Goal: Check status: Check status

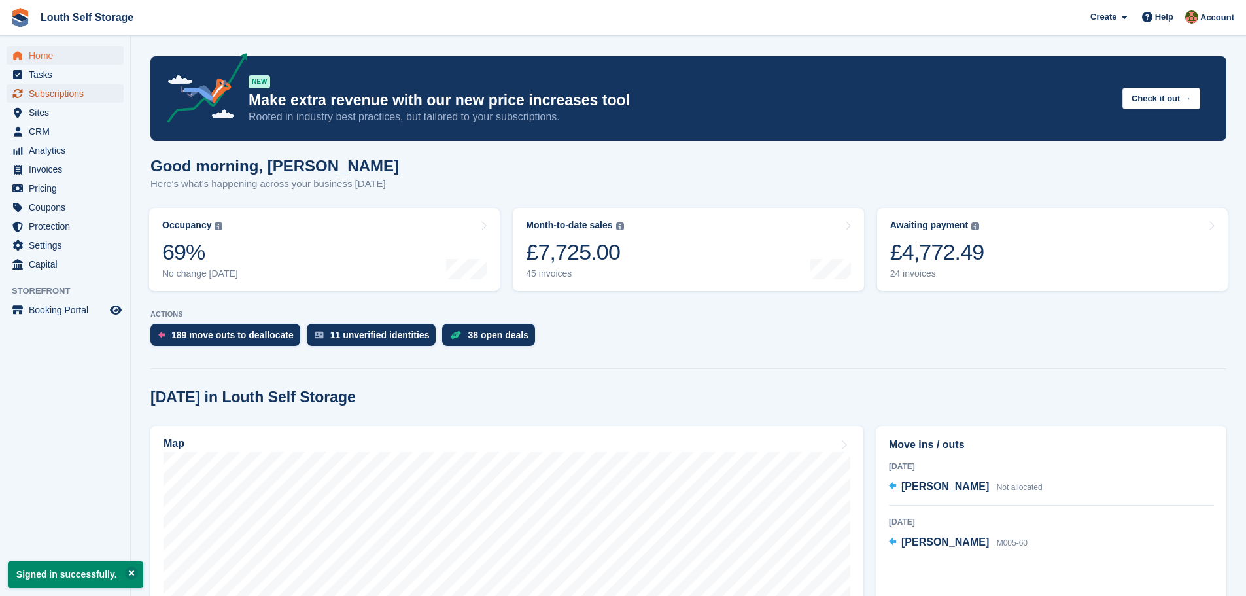
click at [50, 96] on span "Subscriptions" at bounding box center [68, 93] width 78 height 18
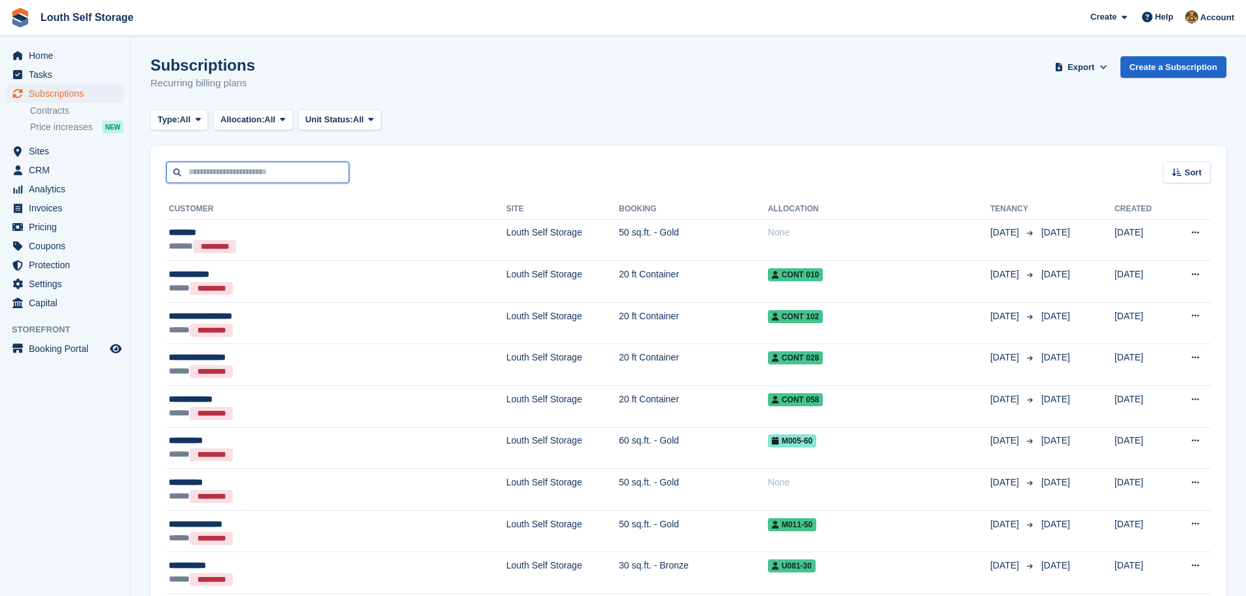
click at [279, 173] on input "text" at bounding box center [257, 173] width 183 height 22
type input "***"
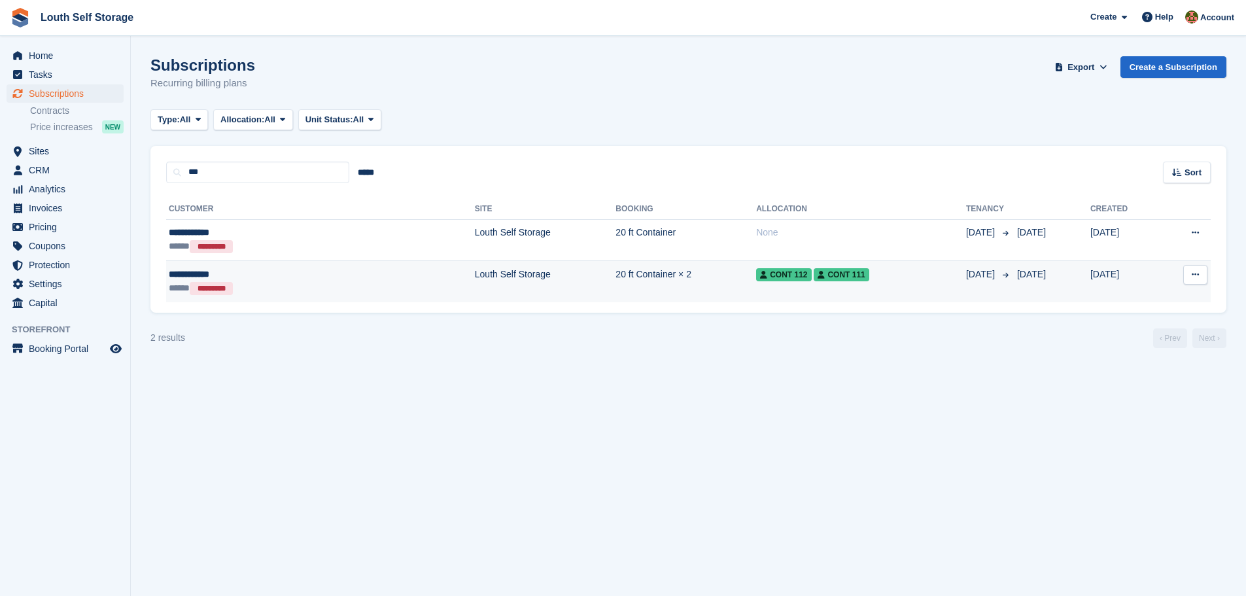
click at [615, 281] on td "20 ft Container × 2" at bounding box center [685, 281] width 141 height 41
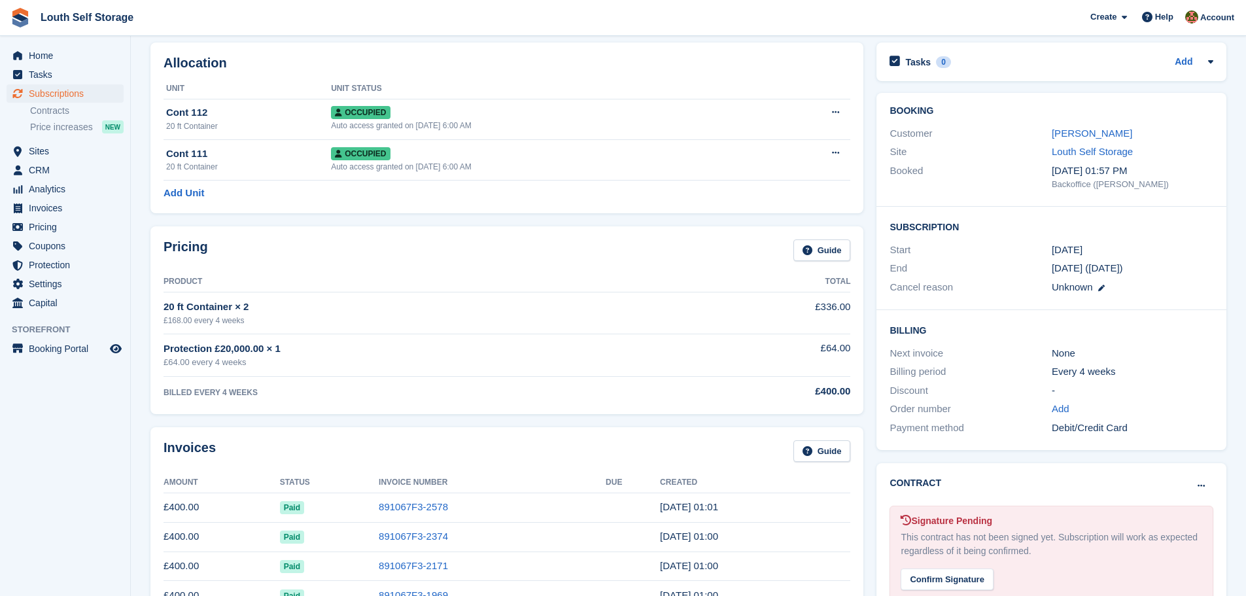
scroll to position [131, 0]
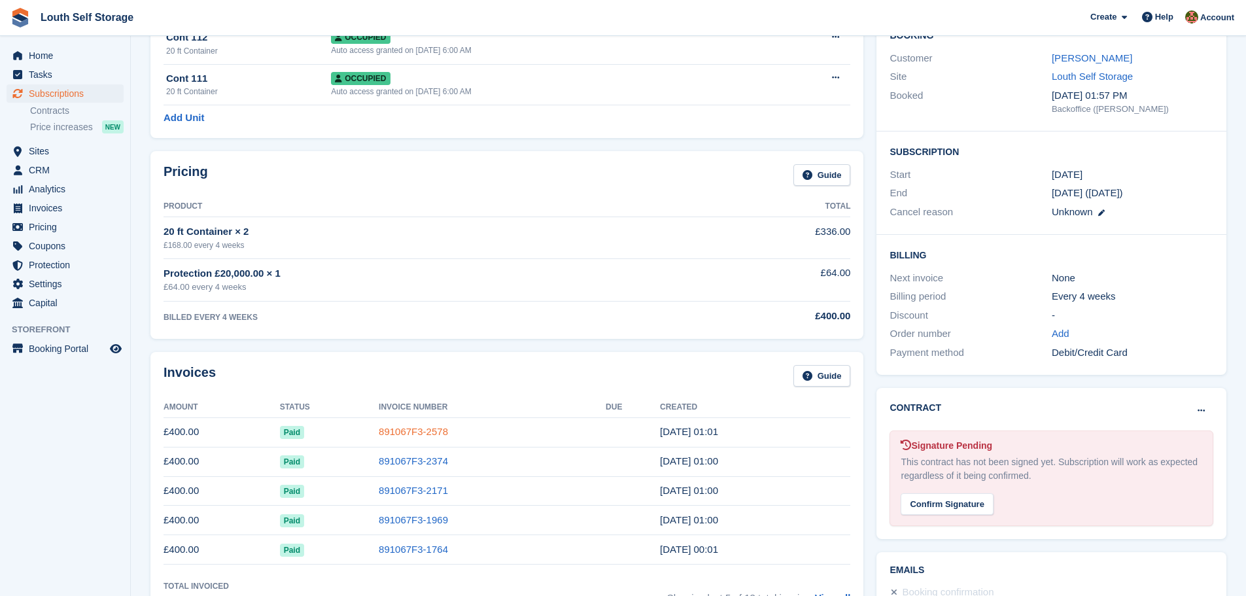
click at [394, 432] on link "891067F3-2578" at bounding box center [413, 431] width 69 height 11
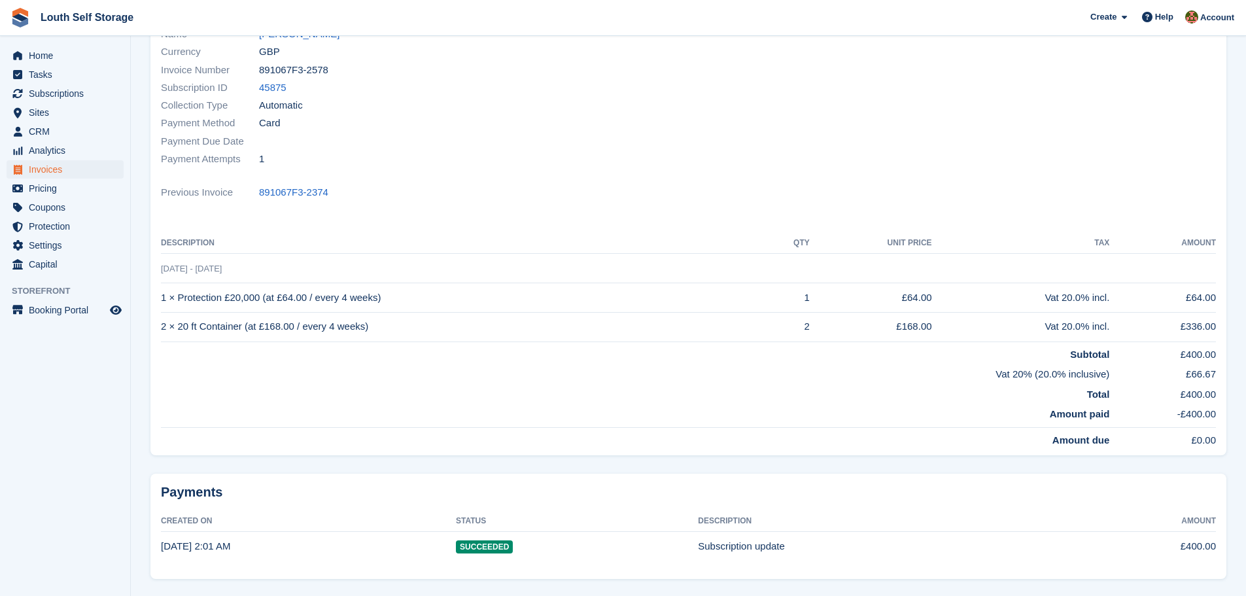
scroll to position [130, 0]
